Goal: Task Accomplishment & Management: Complete application form

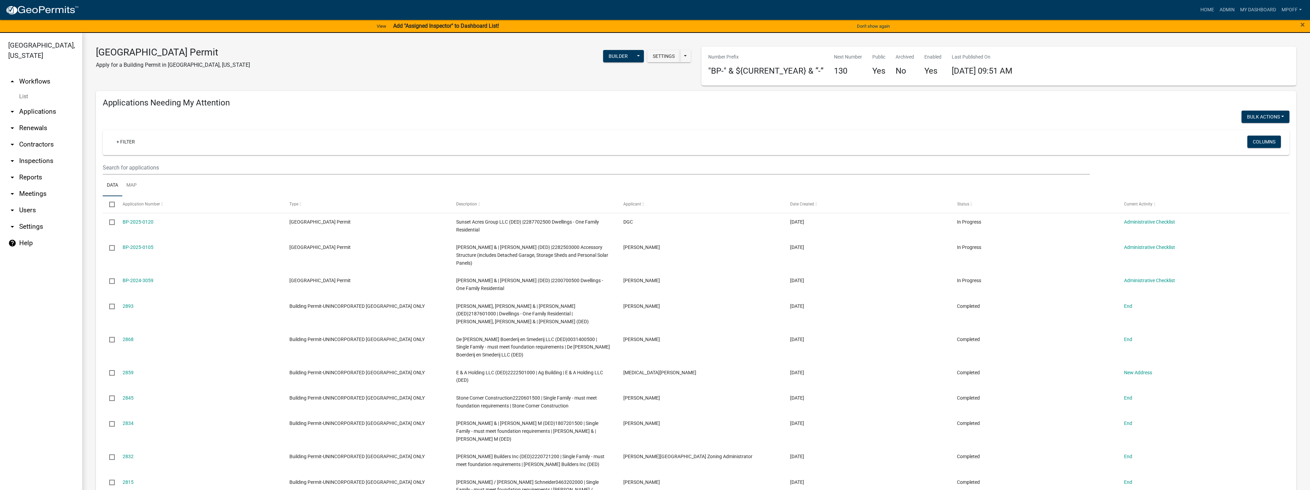
scroll to position [445, 0]
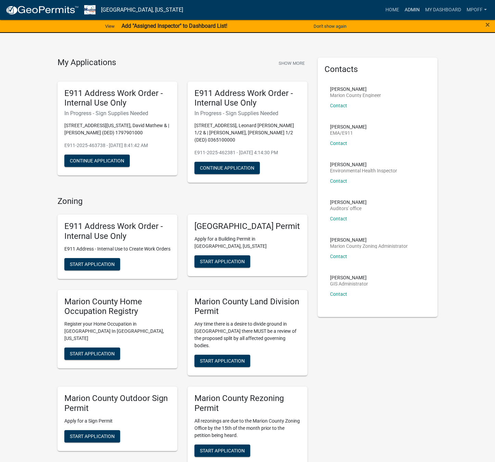
click at [410, 10] on link "Admin" at bounding box center [412, 9] width 21 height 13
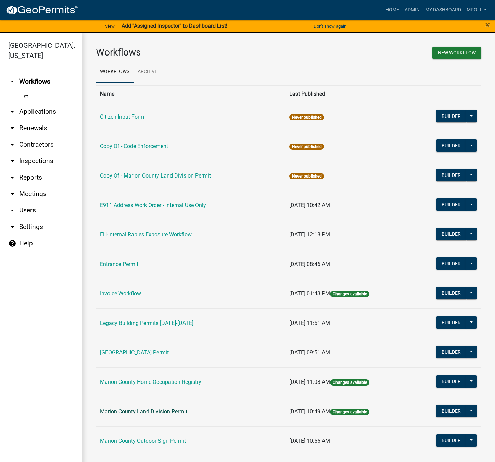
click at [132, 409] on link "Marion County Land Division Permit" at bounding box center [143, 411] width 87 height 7
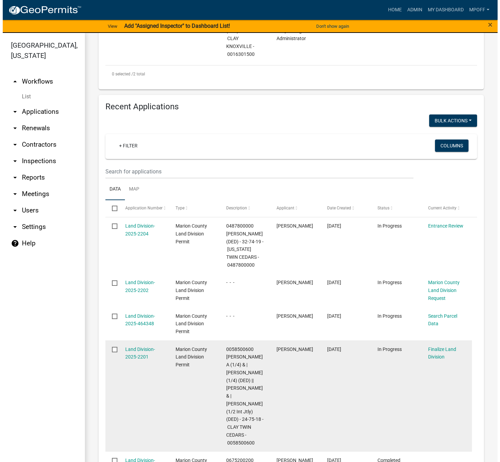
scroll to position [377, 0]
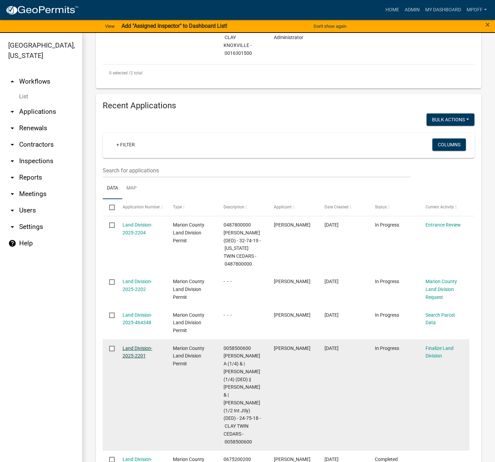
click at [134, 346] on link "Land Division-2025-2201" at bounding box center [138, 351] width 30 height 13
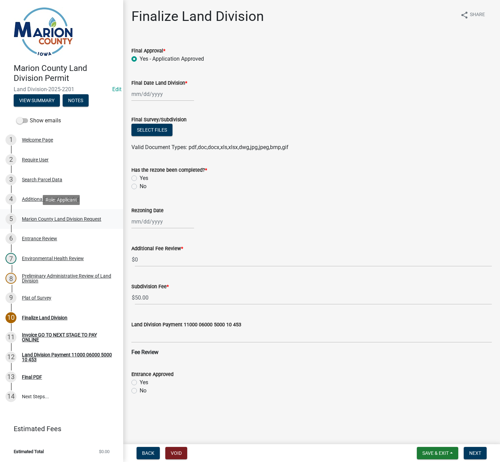
click at [58, 218] on div "Marion County Land Division Request" at bounding box center [61, 218] width 79 height 5
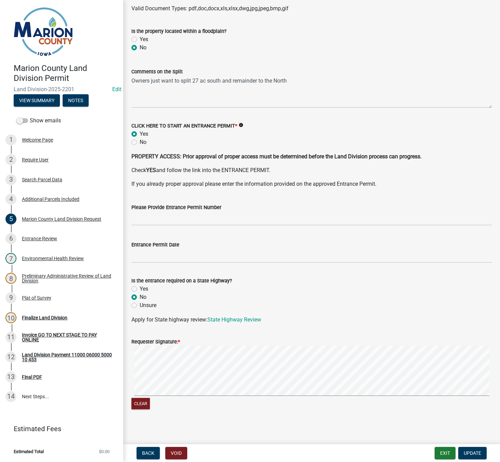
scroll to position [1037, 0]
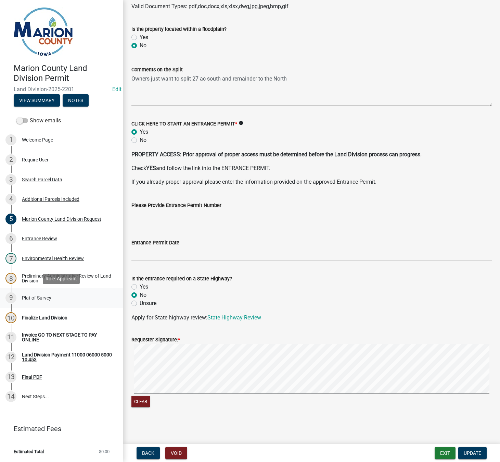
click at [34, 298] on div "Plat of Survey" at bounding box center [36, 297] width 29 height 5
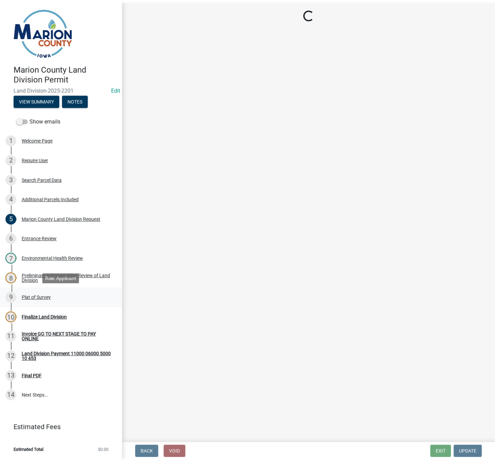
scroll to position [0, 0]
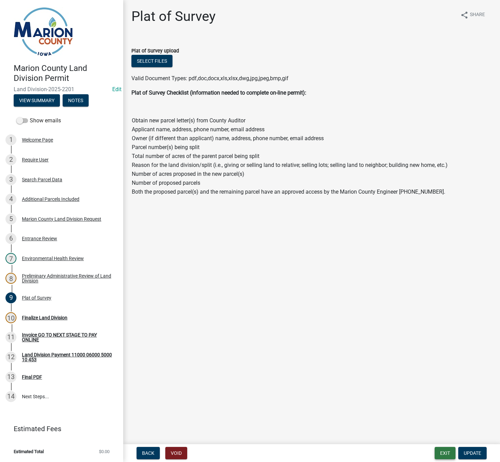
click at [449, 454] on button "Exit" at bounding box center [445, 453] width 21 height 12
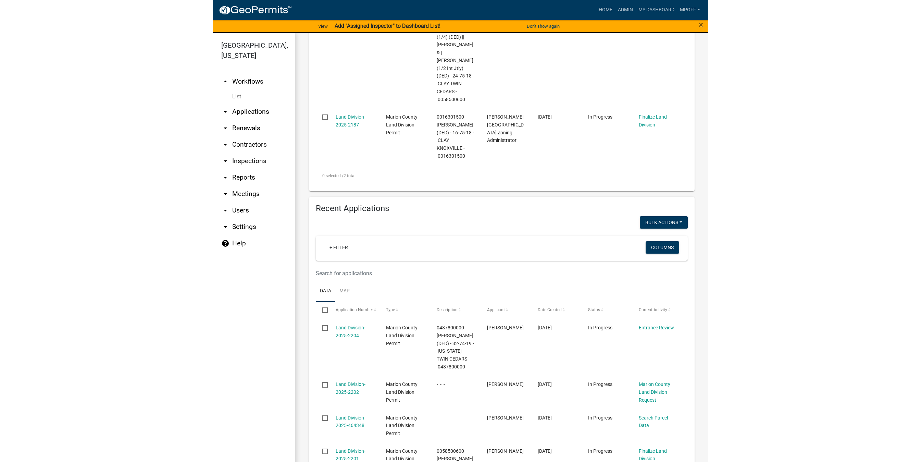
scroll to position [411, 0]
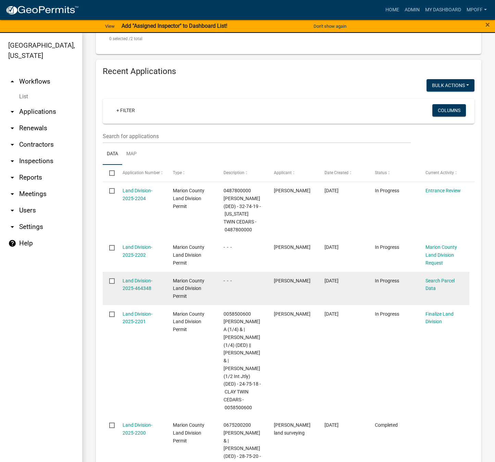
click at [112, 278] on input "checkbox" at bounding box center [111, 280] width 4 height 4
checkbox input "true"
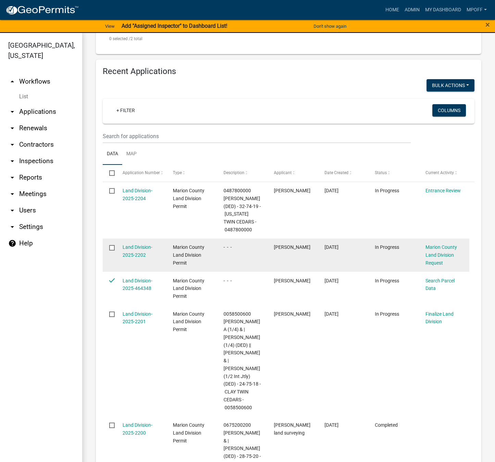
click at [113, 245] on input "checkbox" at bounding box center [111, 247] width 4 height 4
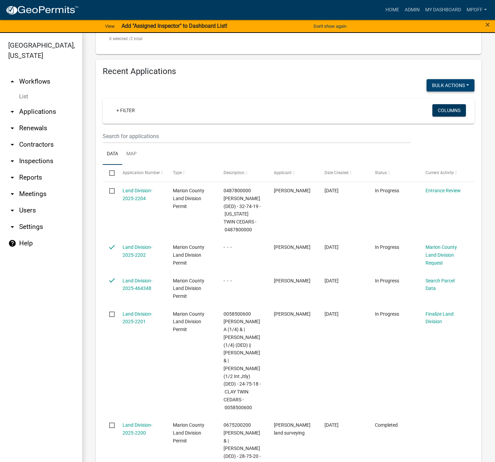
click at [428, 95] on button "Void" at bounding box center [447, 103] width 55 height 16
checkbox input "false"
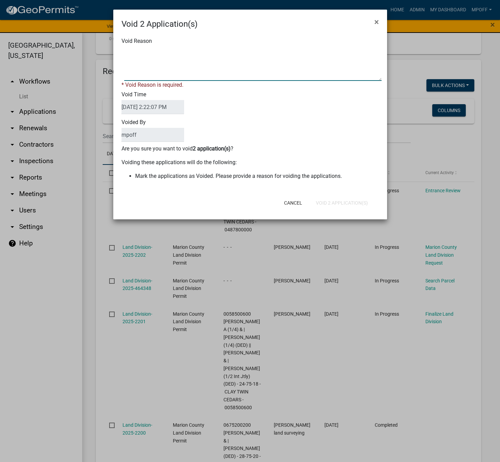
click at [196, 68] on textarea "Void Reason" at bounding box center [253, 64] width 258 height 34
type textarea "inquiry"
click at [342, 203] on form "Void 2 Application(s) × Void Reason * Void Reason is required. Void Time [DATE]…" at bounding box center [250, 111] width 274 height 203
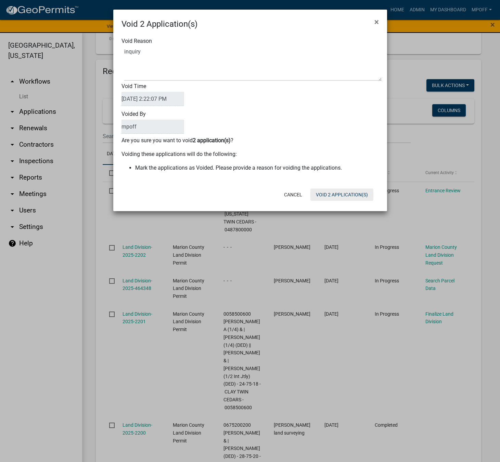
click at [338, 192] on button "Void 2 Application(s)" at bounding box center [342, 194] width 63 height 12
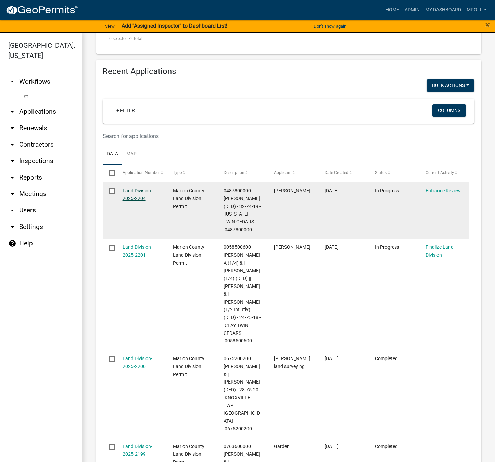
click at [133, 188] on link "Land Division-2025-2204" at bounding box center [138, 194] width 30 height 13
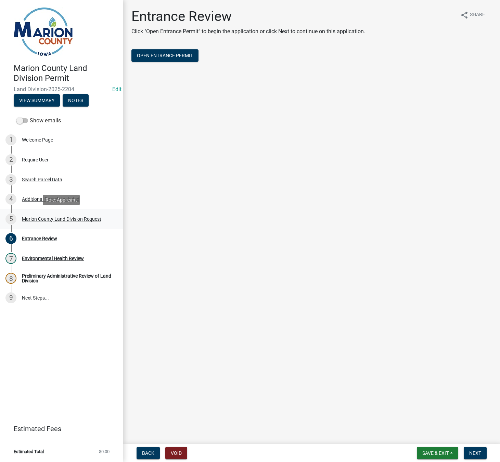
click at [55, 220] on div "Marion County Land Division Request" at bounding box center [61, 218] width 79 height 5
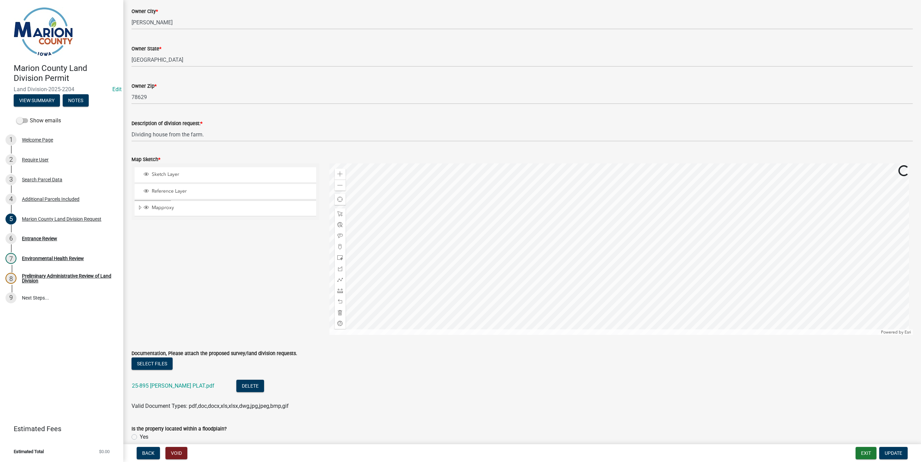
scroll to position [754, 0]
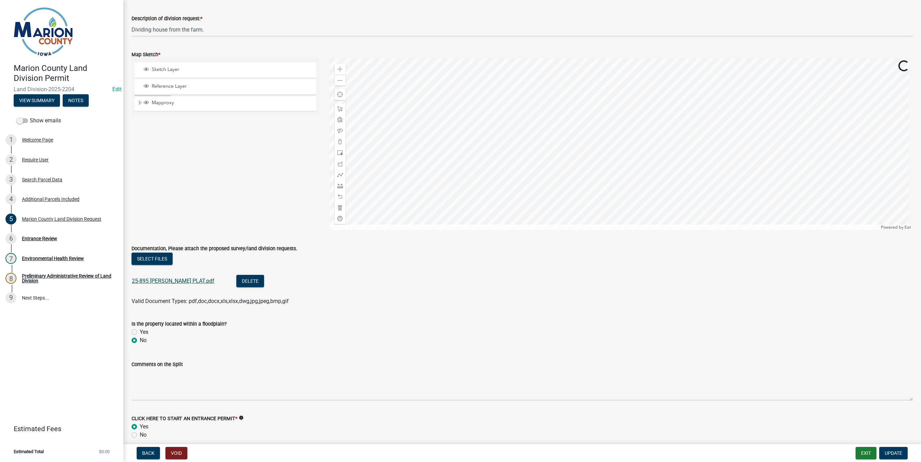
click at [159, 279] on link "25-895 [PERSON_NAME] PLAT.pdf" at bounding box center [173, 280] width 83 height 7
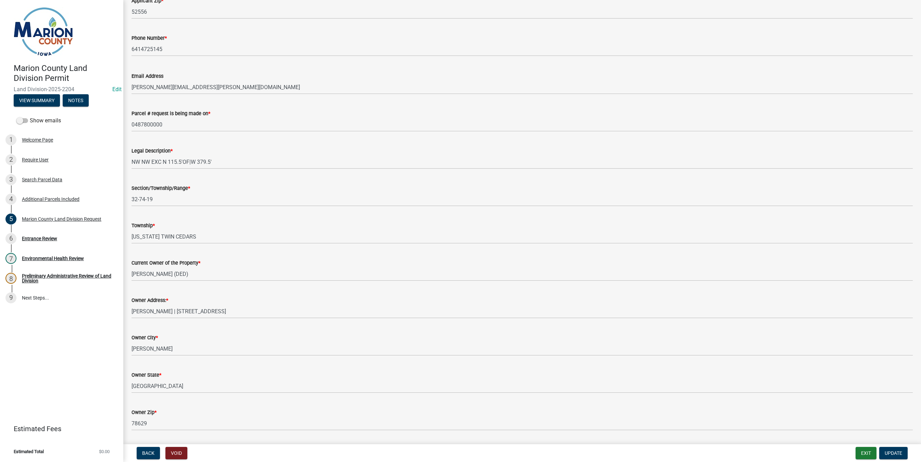
scroll to position [308, 0]
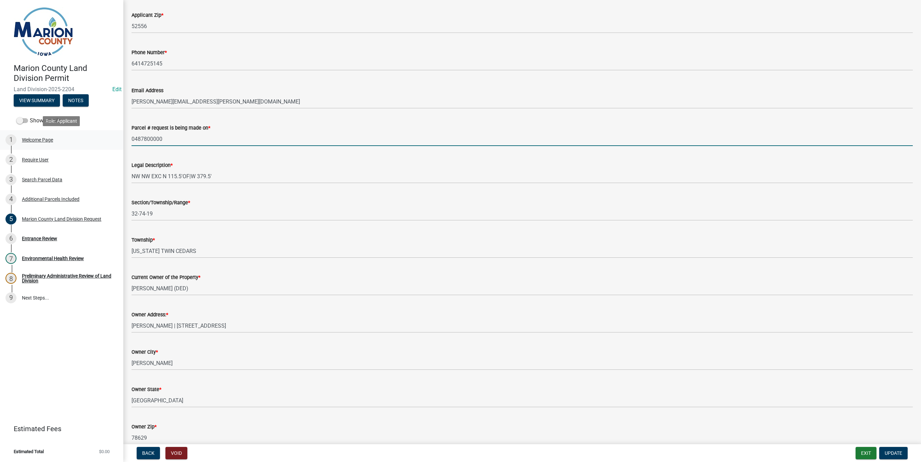
drag, startPoint x: 164, startPoint y: 139, endPoint x: 120, endPoint y: 134, distance: 44.8
click at [120, 134] on div "Marion County Land Division Permit Land Division-2025-2204 Edit View Summary No…" at bounding box center [460, 231] width 921 height 462
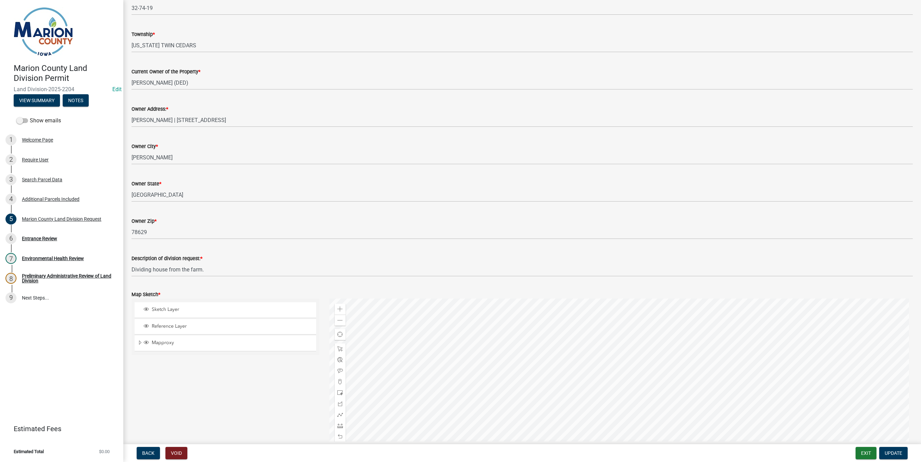
scroll to position [685, 0]
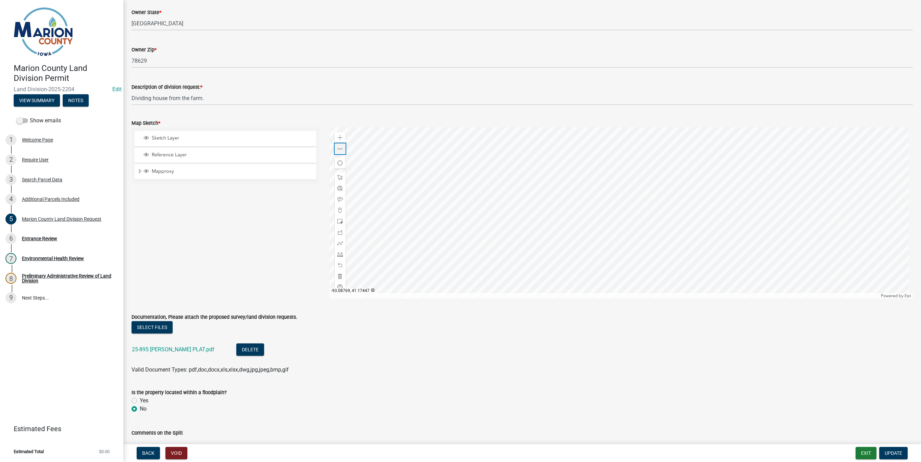
click at [340, 146] on span at bounding box center [339, 148] width 5 height 5
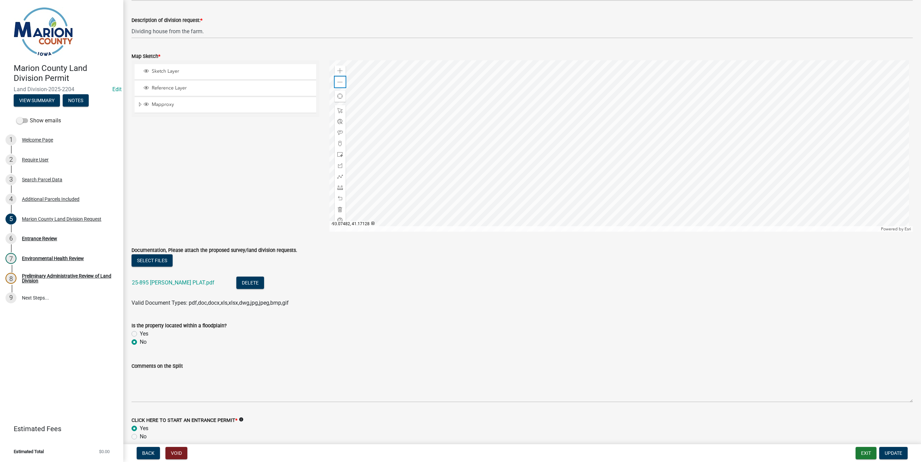
scroll to position [754, 0]
click at [340, 67] on span at bounding box center [339, 68] width 5 height 5
click at [500, 457] on button "Update" at bounding box center [893, 453] width 28 height 12
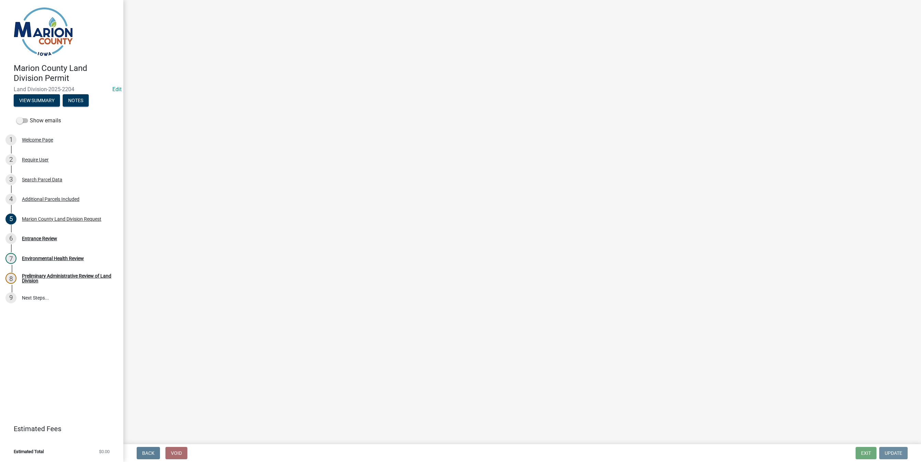
scroll to position [0, 0]
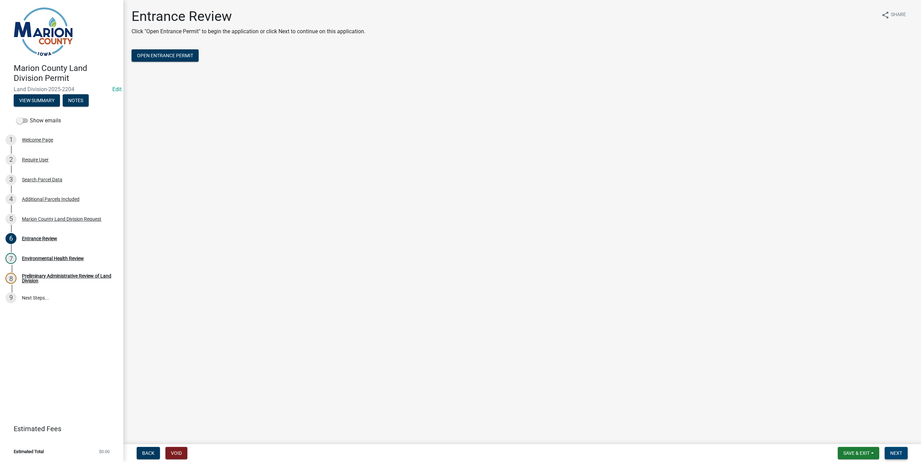
click at [500, 454] on span "Next" at bounding box center [896, 452] width 12 height 5
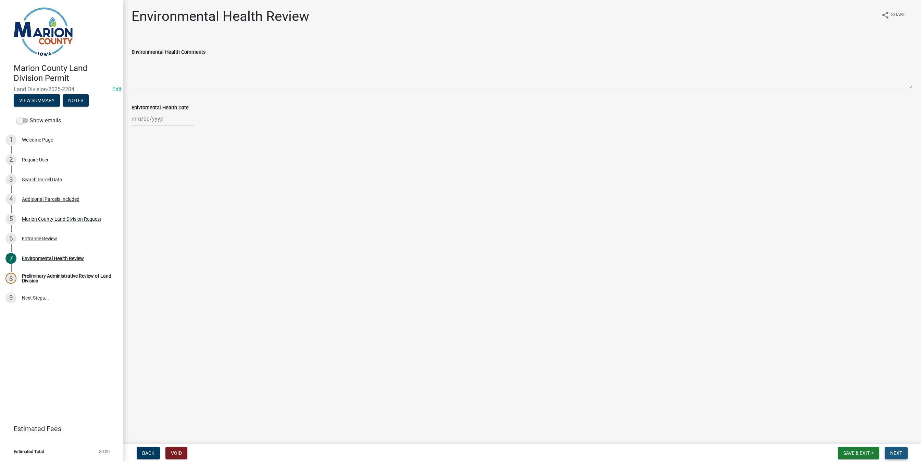
click at [500, 456] on button "Next" at bounding box center [896, 453] width 23 height 12
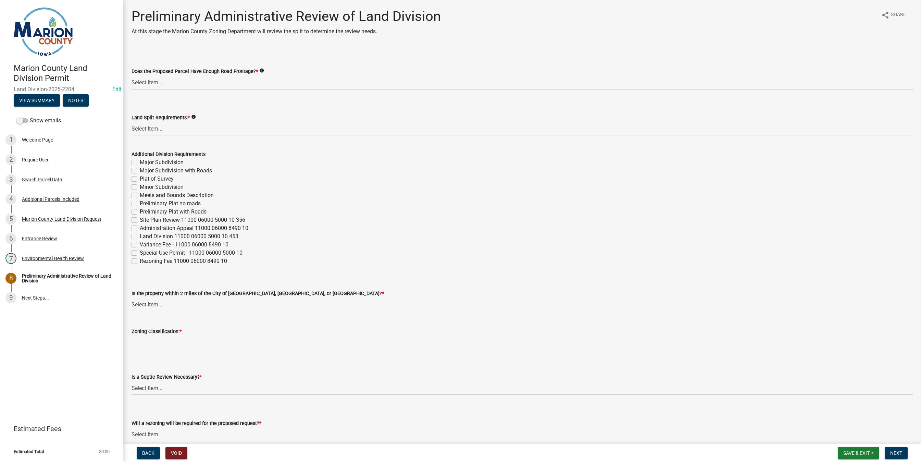
click at [181, 87] on select "Select Item... Yes No" at bounding box center [522, 82] width 781 height 14
click at [132, 75] on select "Select Item... Yes No" at bounding box center [522, 82] width 781 height 14
select select "43319d02-a412-4412-95a1-37ac20288b72"
click at [149, 132] on select "Select Item... Major Subdivision Major Subdivision with Roads Ag Only/None Mino…" at bounding box center [522, 129] width 781 height 14
click at [132, 122] on select "Select Item... Major Subdivision Major Subdivision with Roads Ag Only/None Mino…" at bounding box center [522, 129] width 781 height 14
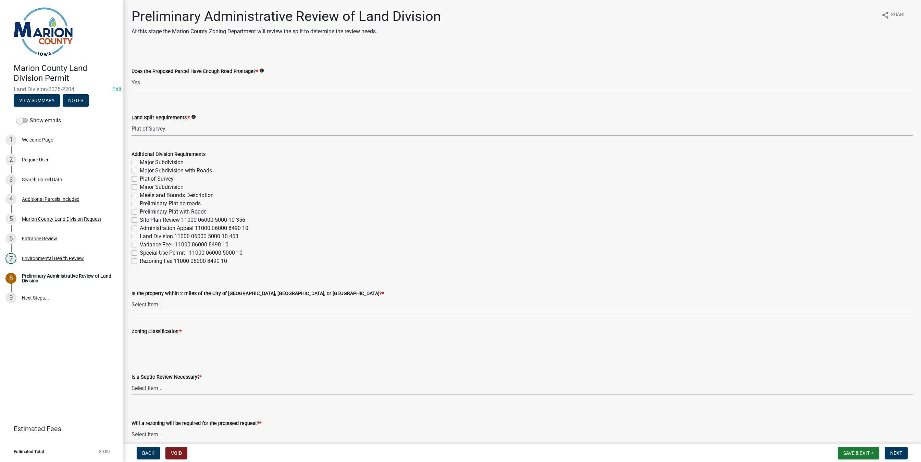
select select "adef8808-bd54-441f-b8ae-6556701ca10c"
click at [146, 303] on select "Select Item... [GEOGRAPHIC_DATA] [GEOGRAPHIC_DATA] [GEOGRAPHIC_DATA] Not Requir…" at bounding box center [522, 304] width 781 height 14
click at [132, 297] on select "Select Item... [GEOGRAPHIC_DATA] [GEOGRAPHIC_DATA] [GEOGRAPHIC_DATA] Not Requir…" at bounding box center [522, 304] width 781 height 14
select select "a5a811e1-1883-458e-a0e5-603d251b0610"
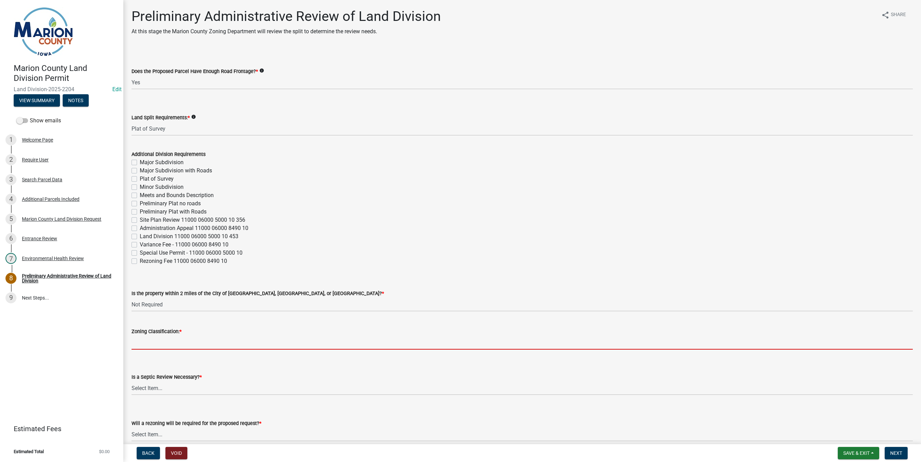
click at [145, 342] on input "Zoning Classification: *" at bounding box center [522, 342] width 781 height 14
type input "A-1"
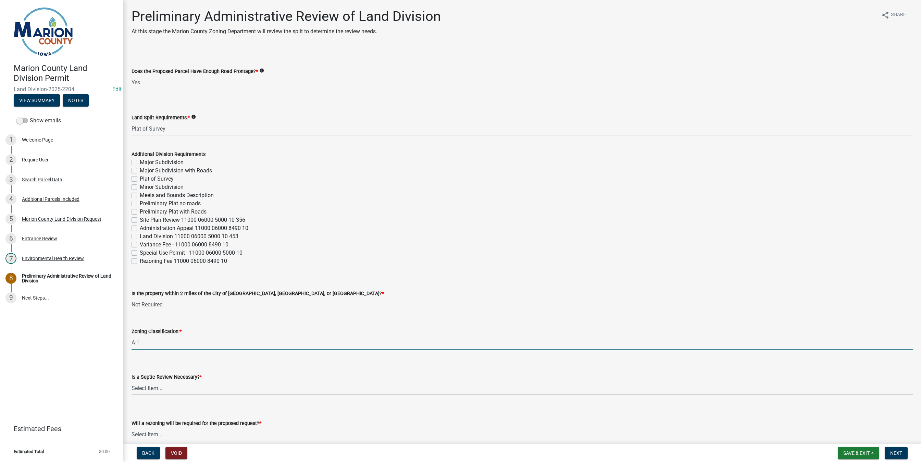
click at [153, 389] on select "Select Item... Yes No" at bounding box center [522, 388] width 781 height 14
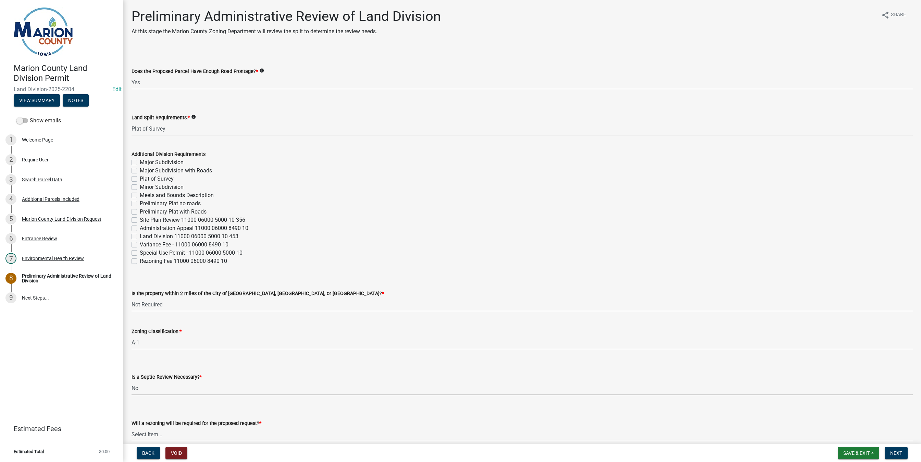
click at [132, 381] on select "Select Item... Yes No" at bounding box center [522, 388] width 781 height 14
select select "fb24c959-e9cd-4888-bdf9-14b73a21e59f"
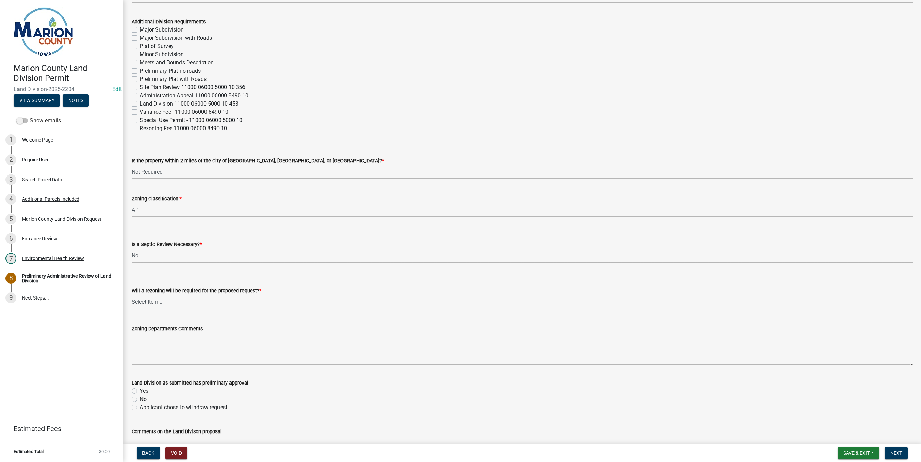
scroll to position [137, 0]
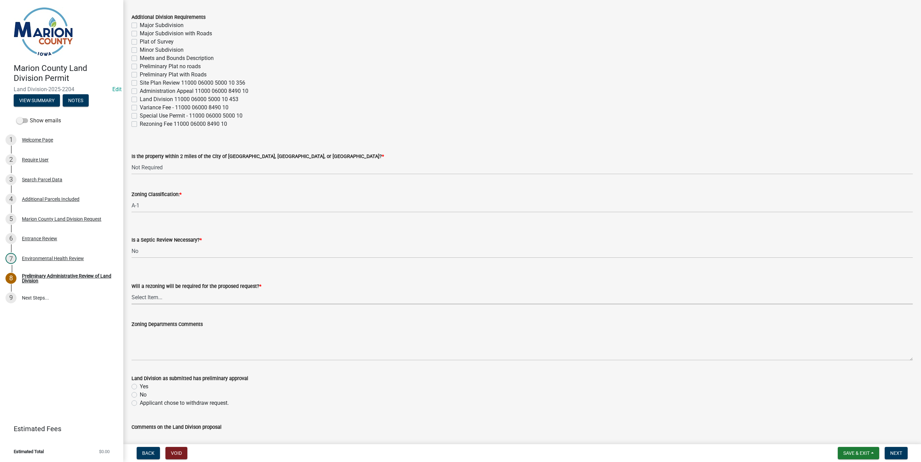
click at [163, 291] on select "Select Item... Yes No" at bounding box center [522, 297] width 781 height 14
click at [132, 290] on select "Select Item... Yes No" at bounding box center [522, 297] width 781 height 14
select select "c44cf09b-9a6e-4b49-8fa4-564df1708437"
click at [140, 387] on label "Yes" at bounding box center [144, 386] width 9 height 8
click at [140, 387] on input "Yes" at bounding box center [142, 384] width 4 height 4
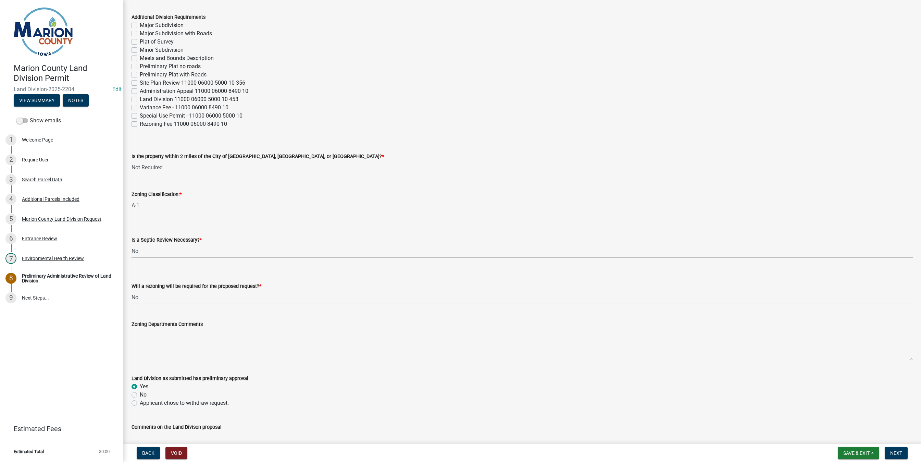
radio input "true"
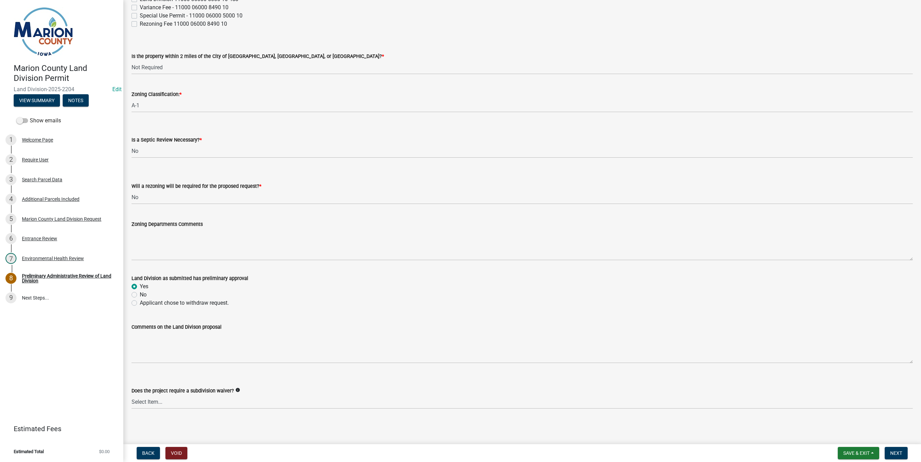
scroll to position [237, 0]
click at [500, 456] on span "Next" at bounding box center [896, 452] width 12 height 5
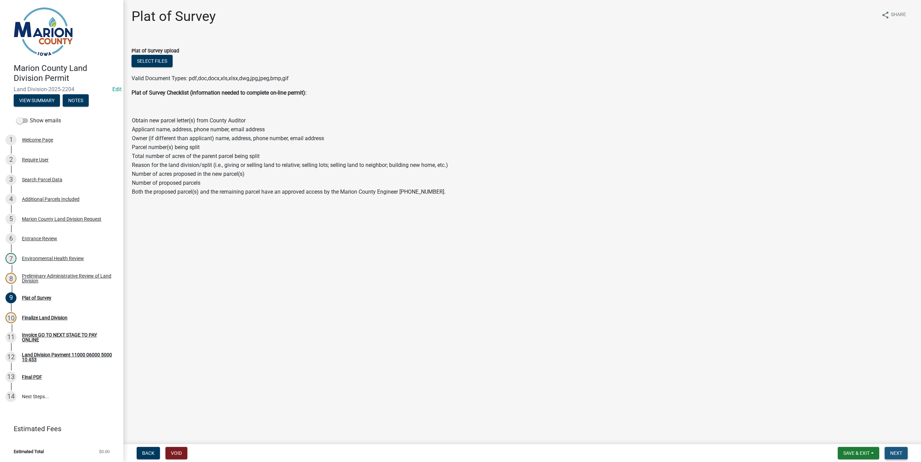
click at [500, 452] on span "Next" at bounding box center [896, 452] width 12 height 5
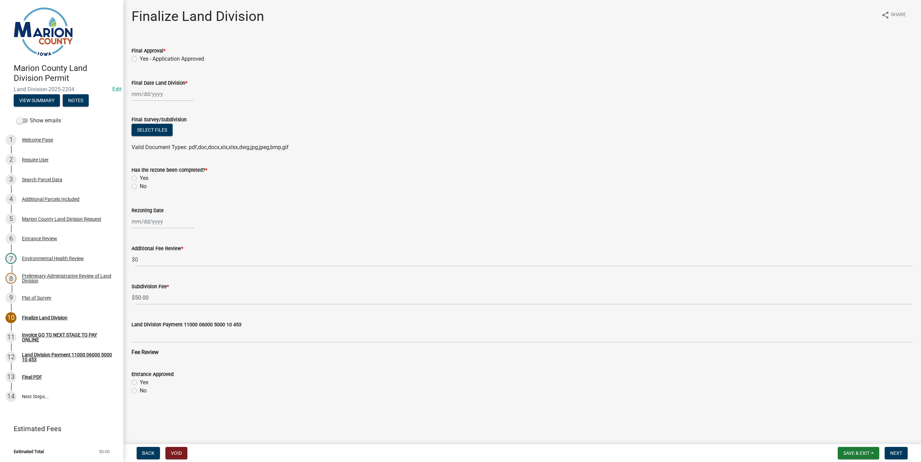
click at [140, 59] on label "Yes - Application Approved" at bounding box center [172, 59] width 64 height 8
click at [140, 59] on input "Yes - Application Approved" at bounding box center [142, 57] width 4 height 4
radio input "true"
select select "8"
select select "2025"
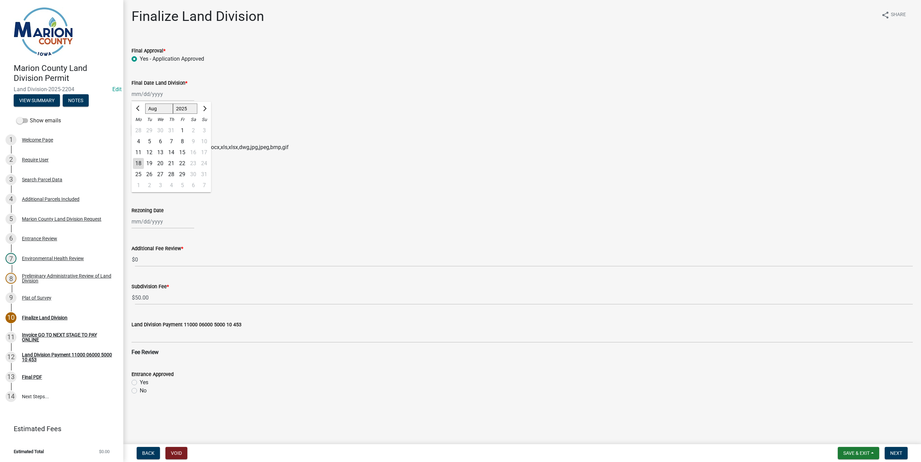
click at [147, 93] on div "[PERSON_NAME] Feb Mar Apr [PERSON_NAME][DATE] Oct Nov [DATE] 1526 1527 1528 152…" at bounding box center [163, 94] width 63 height 14
click at [141, 163] on div "18" at bounding box center [138, 163] width 11 height 11
type input "[DATE]"
click at [140, 185] on label "No" at bounding box center [143, 186] width 7 height 8
click at [140, 185] on input "No" at bounding box center [142, 184] width 4 height 4
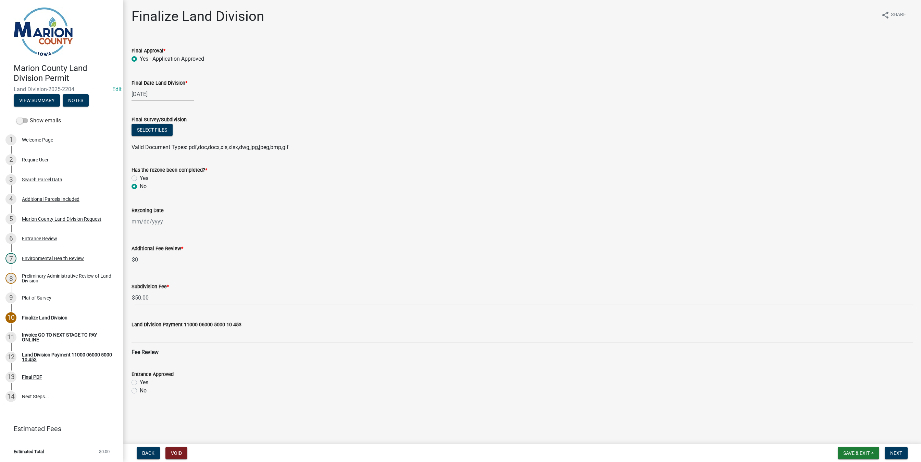
radio input "true"
click at [500, 455] on span "Next" at bounding box center [896, 452] width 12 height 5
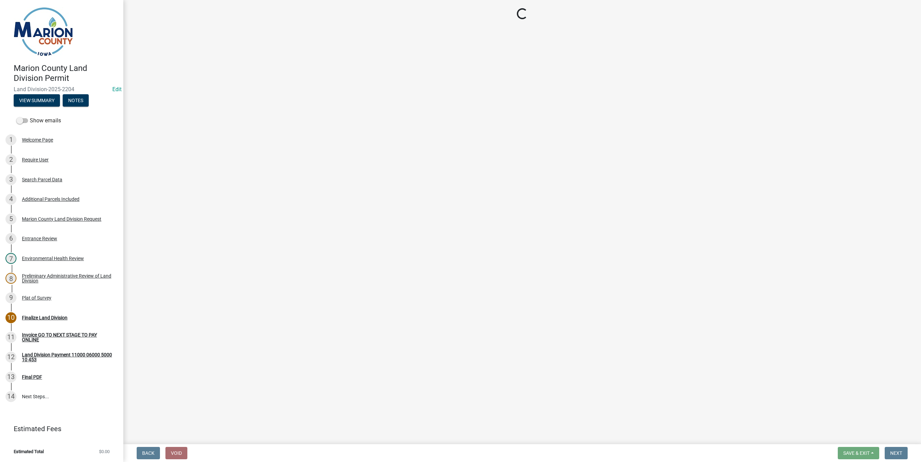
select select "3: 3"
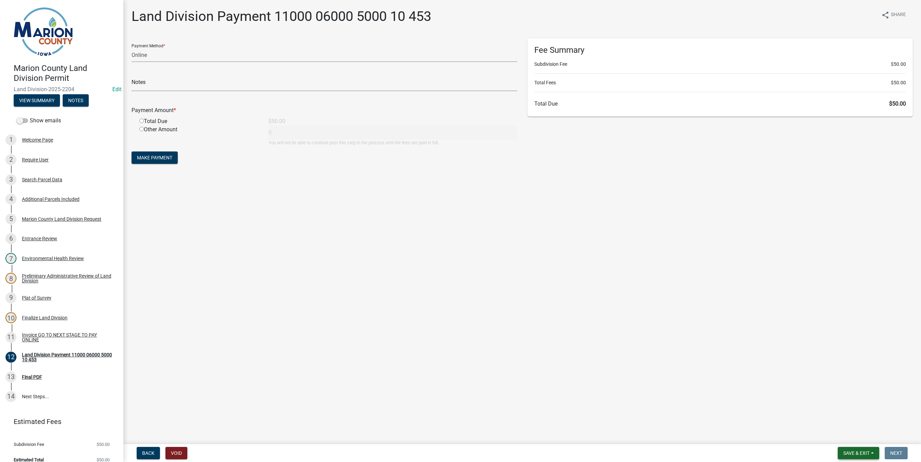
click at [500, 453] on span "Save & Exit" at bounding box center [856, 452] width 26 height 5
click at [500, 436] on button "Save & Exit" at bounding box center [851, 435] width 55 height 16
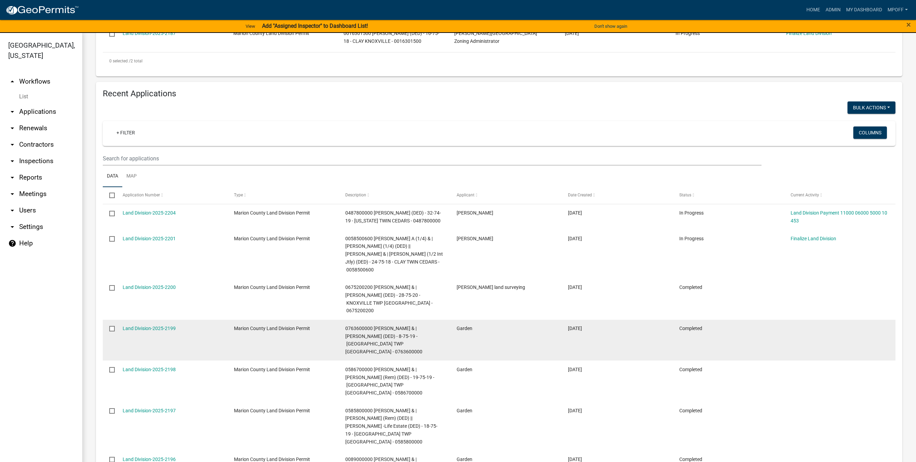
scroll to position [141, 0]
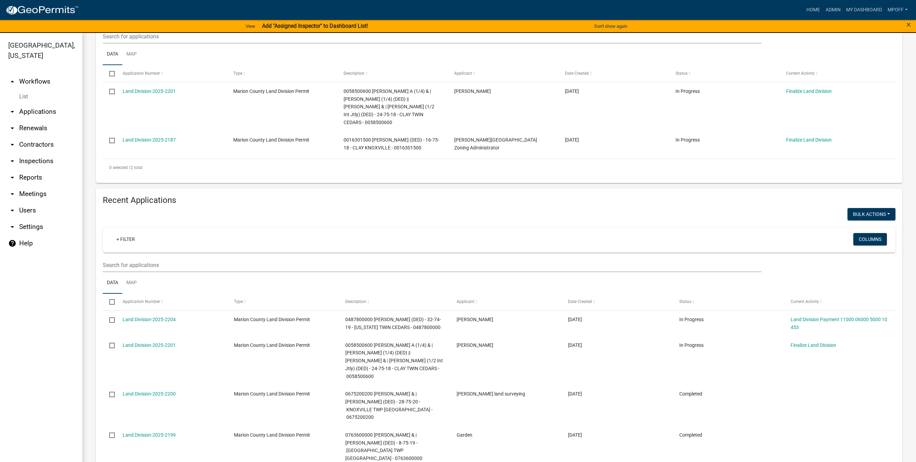
click at [25, 90] on link "List" at bounding box center [41, 97] width 82 height 14
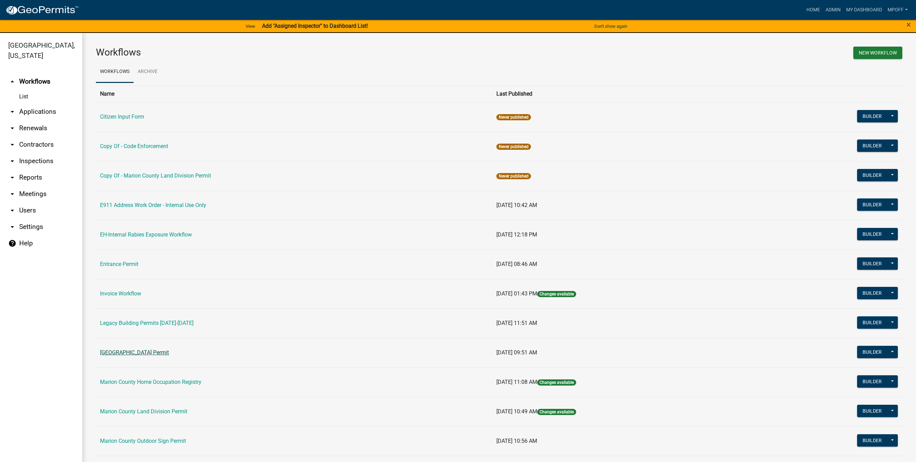
click at [144, 353] on link "[GEOGRAPHIC_DATA] Permit" at bounding box center [134, 352] width 69 height 7
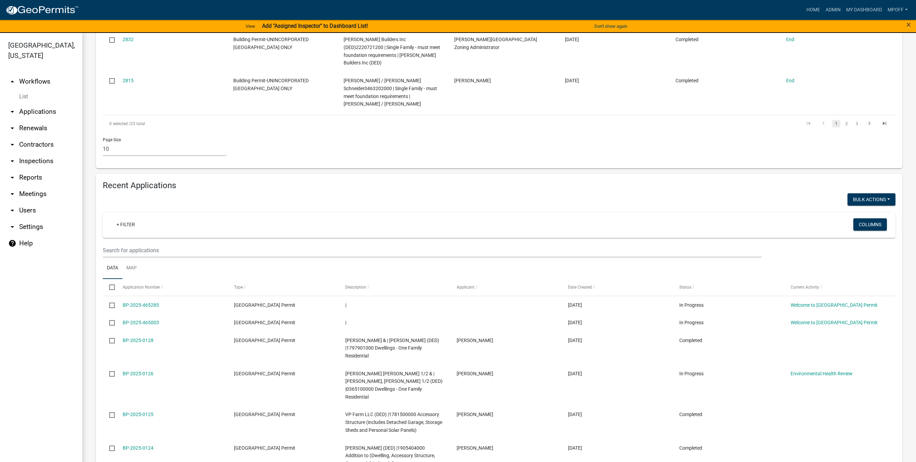
scroll to position [514, 0]
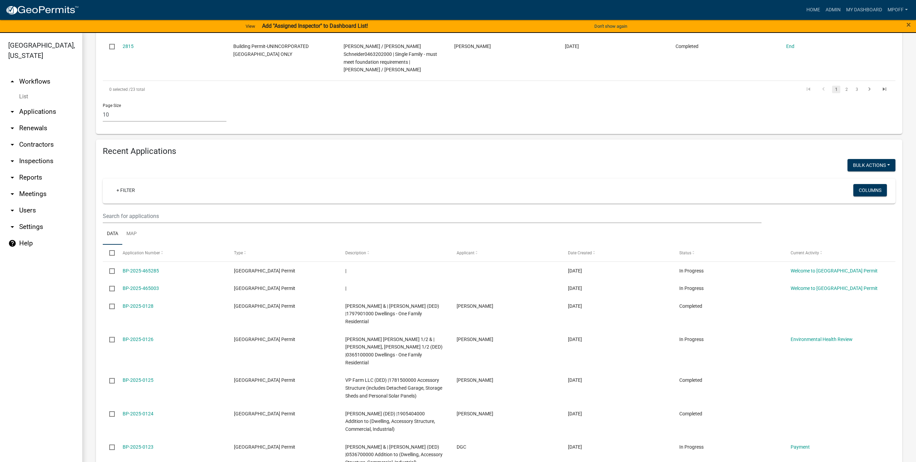
click at [25, 90] on link "List" at bounding box center [41, 97] width 82 height 14
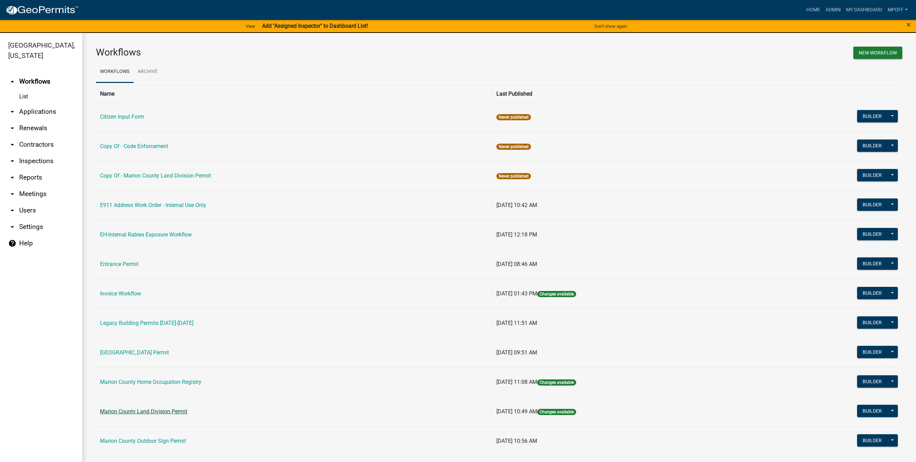
click at [137, 414] on link "Marion County Land Division Permit" at bounding box center [143, 411] width 87 height 7
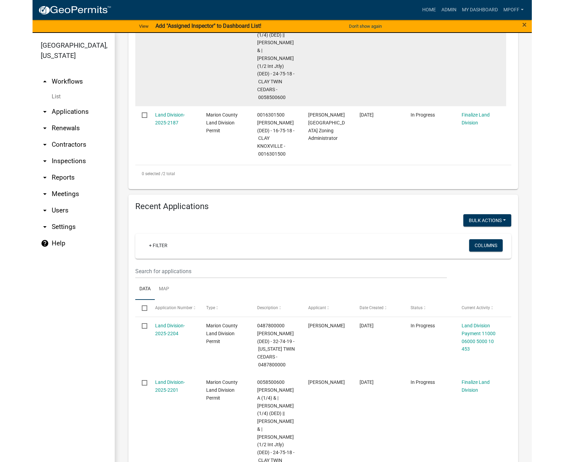
scroll to position [308, 0]
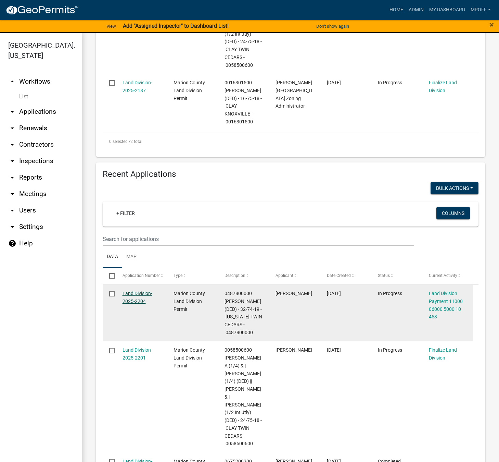
click at [134, 292] on link "Land Division-2025-2204" at bounding box center [138, 296] width 30 height 13
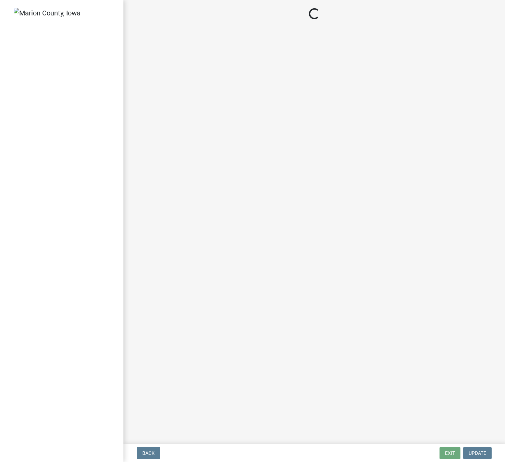
select select "3: 3"
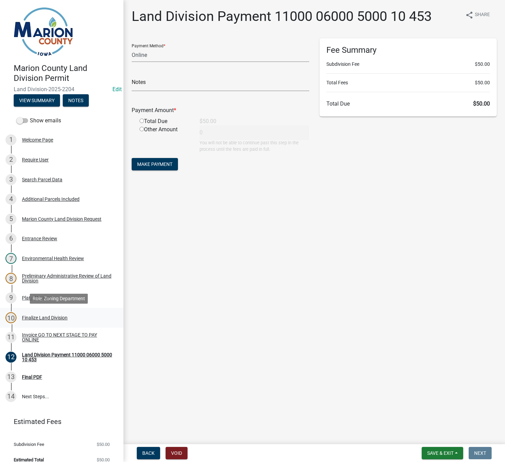
click at [27, 320] on div "Finalize Land Division" at bounding box center [45, 317] width 46 height 5
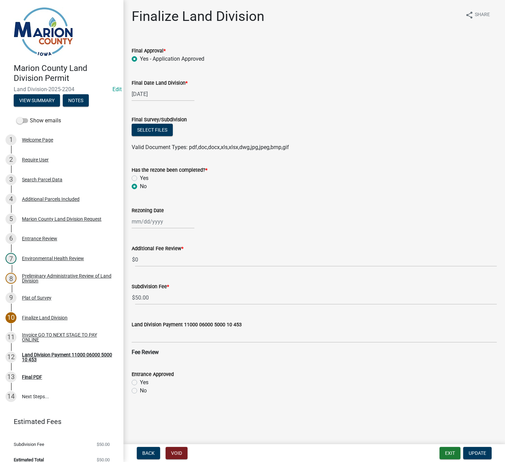
click at [151, 137] on div "Select files" at bounding box center [314, 131] width 365 height 14
click at [151, 135] on button "Select files" at bounding box center [152, 130] width 41 height 12
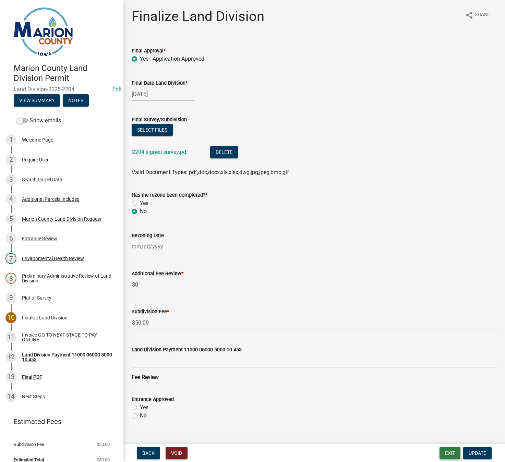
click at [447, 450] on button "Exit" at bounding box center [449, 453] width 21 height 12
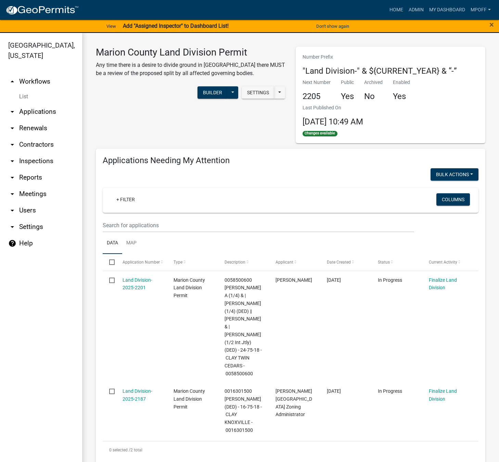
click at [21, 90] on link "List" at bounding box center [41, 97] width 82 height 14
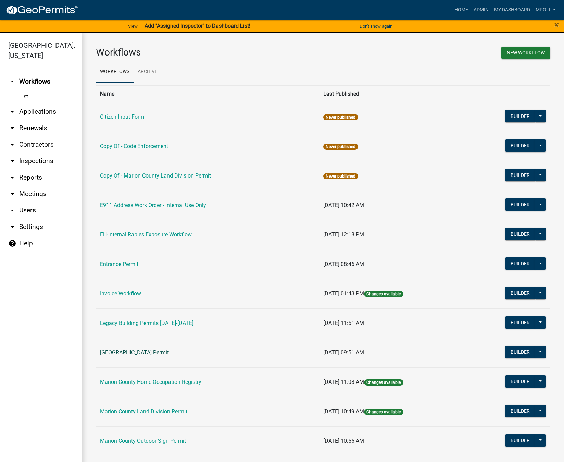
click at [132, 352] on link "[GEOGRAPHIC_DATA] Permit" at bounding box center [134, 352] width 69 height 7
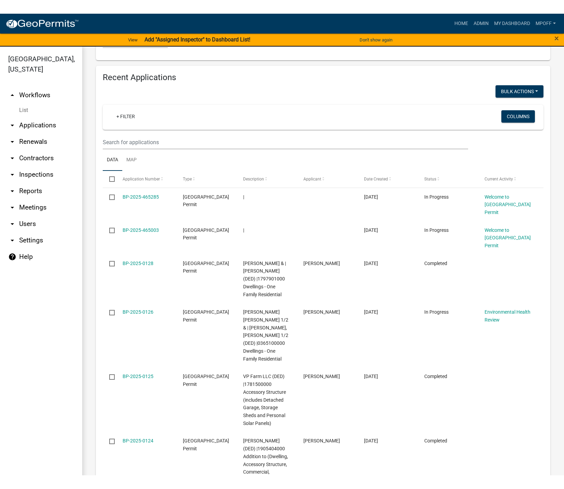
scroll to position [925, 0]
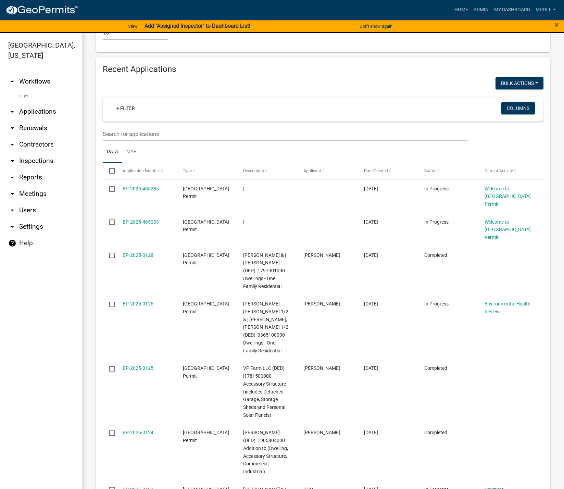
click at [21, 90] on link "List" at bounding box center [41, 97] width 82 height 14
